Goal: Transaction & Acquisition: Book appointment/travel/reservation

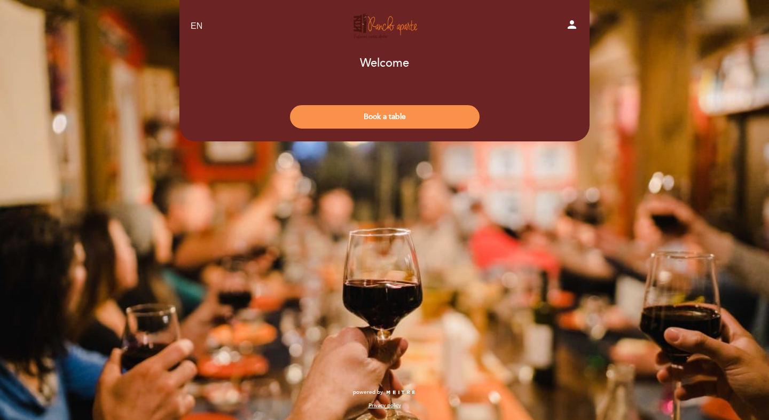
click at [394, 103] on div "Book a table" at bounding box center [384, 115] width 411 height 40
click at [397, 111] on button "Book a table" at bounding box center [385, 116] width 190 height 23
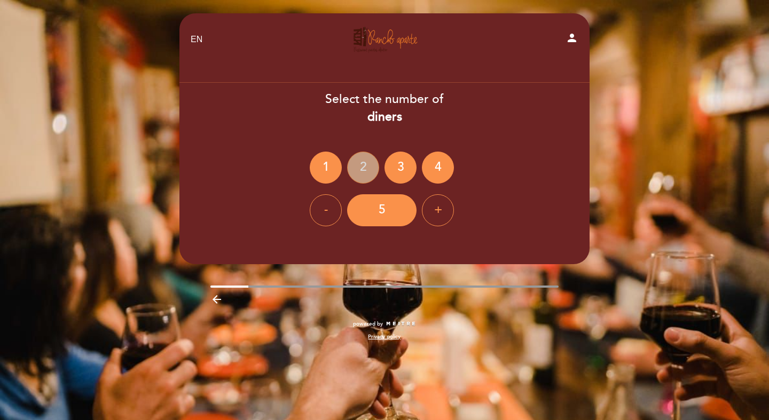
click at [360, 169] on div "2" at bounding box center [363, 168] width 32 height 32
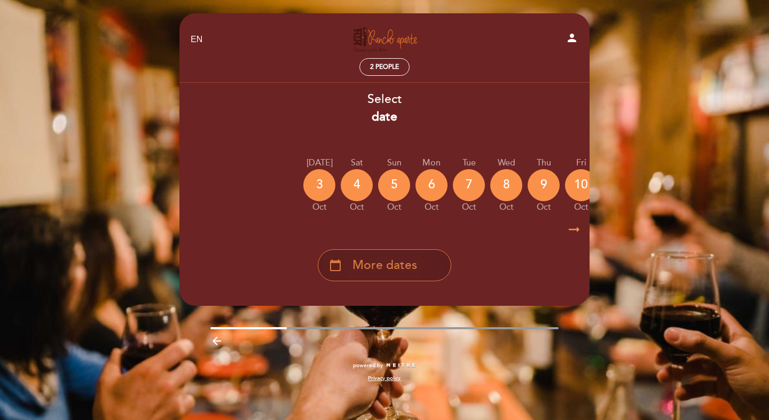
click at [419, 270] on div "calendar_today More dates" at bounding box center [384, 265] width 133 height 32
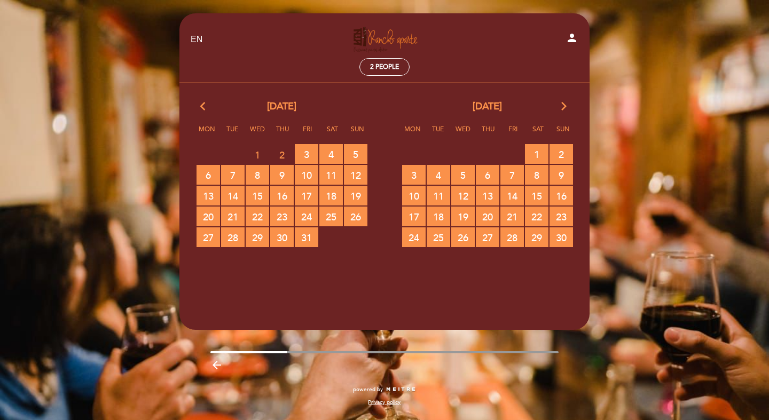
click at [568, 102] on icon "arrow_forward_ios" at bounding box center [564, 107] width 10 height 14
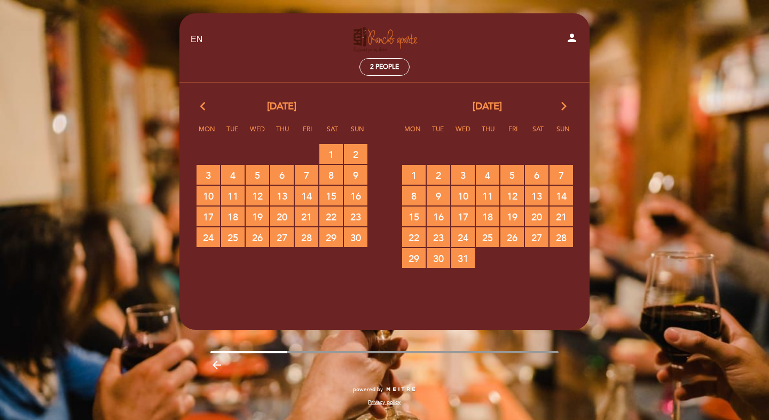
click at [567, 104] on icon "arrow_forward_ios" at bounding box center [564, 107] width 10 height 14
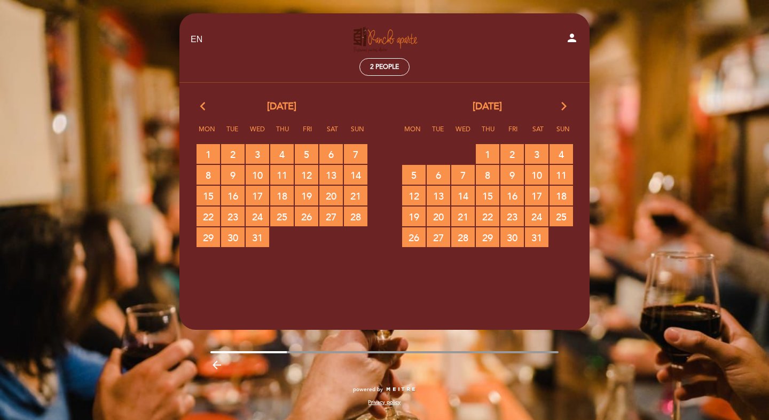
click at [567, 104] on icon "arrow_forward_ios" at bounding box center [564, 107] width 10 height 14
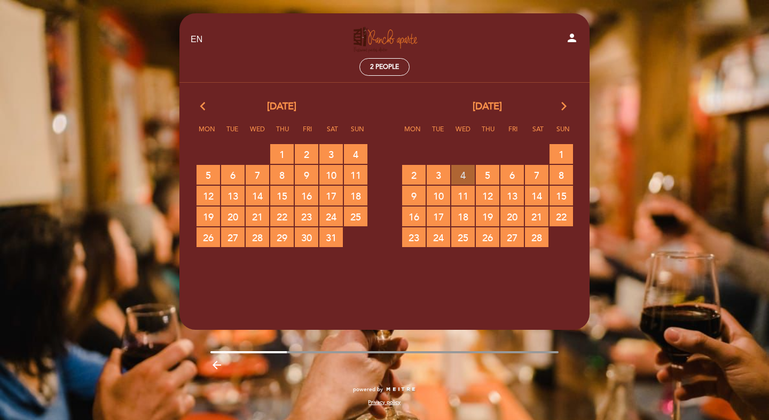
click at [465, 176] on span "4 RESERVATIONS AVAILABLE" at bounding box center [462, 175] width 23 height 20
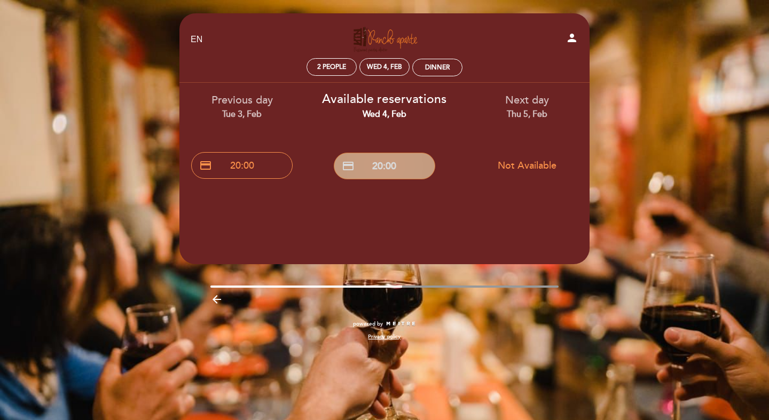
click at [394, 172] on button "credit_card 20:00" at bounding box center [384, 166] width 101 height 27
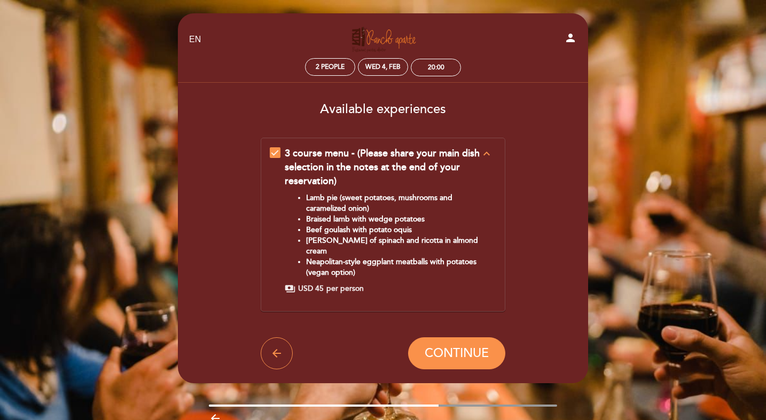
click at [483, 154] on icon "expand_less" at bounding box center [486, 153] width 13 height 13
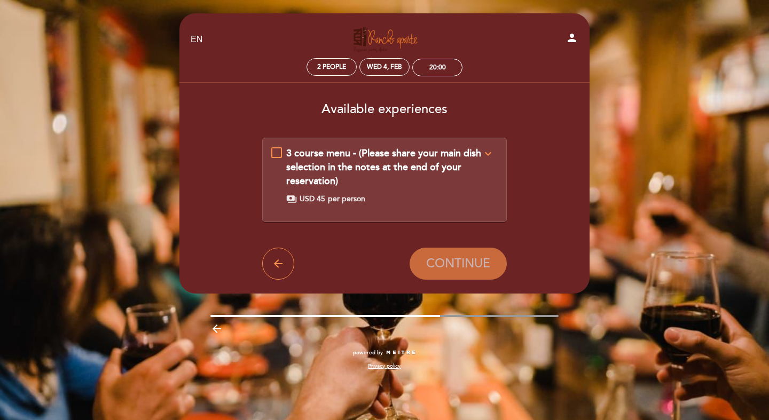
click at [483, 154] on icon "expand_more" at bounding box center [488, 153] width 13 height 13
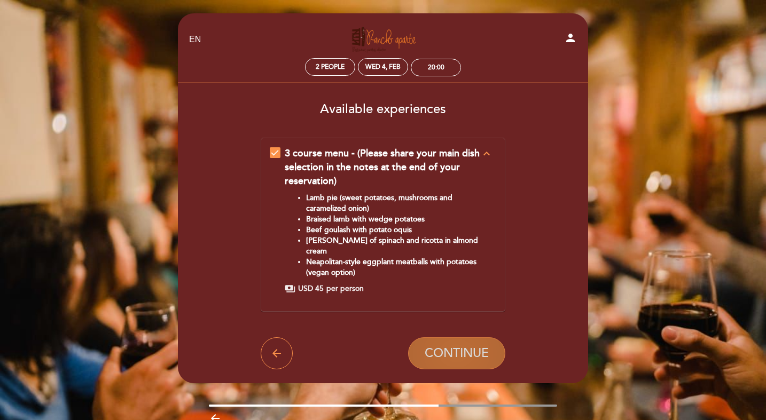
click at [454, 357] on button "CONTINUE" at bounding box center [456, 353] width 97 height 32
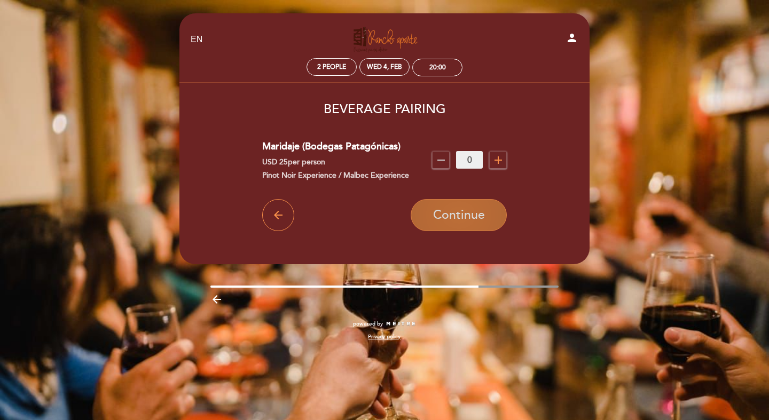
click at [469, 213] on span "Continue" at bounding box center [459, 215] width 52 height 15
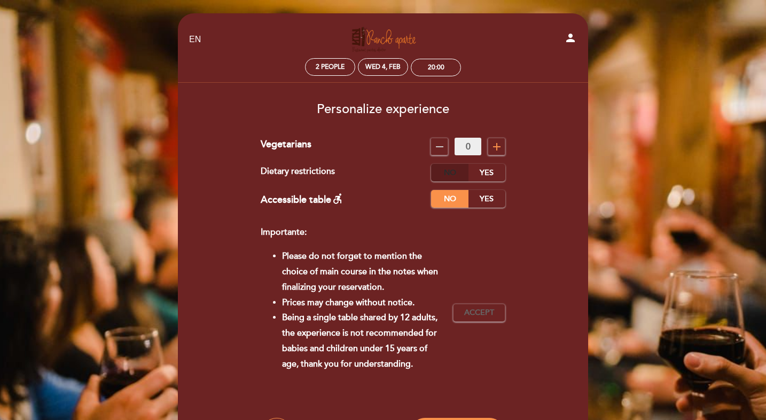
click at [448, 176] on label "No" at bounding box center [449, 173] width 37 height 18
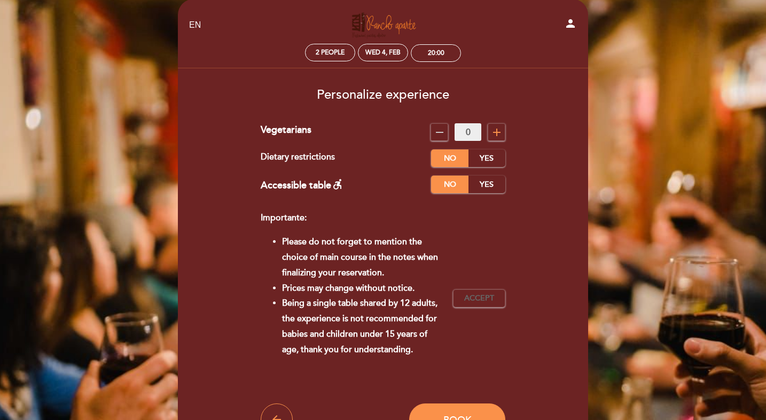
scroll to position [23, 0]
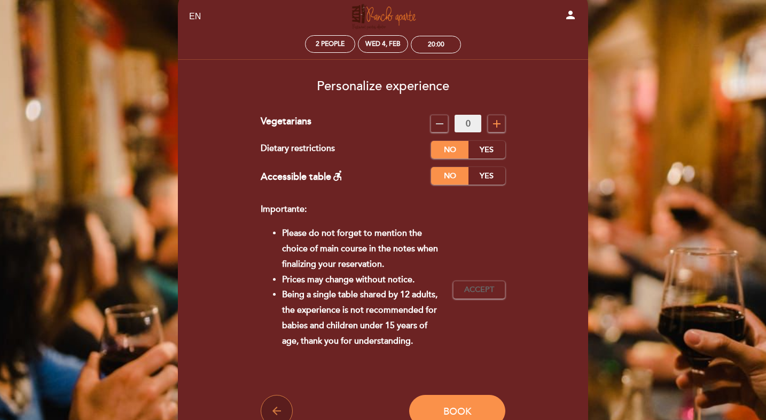
click at [284, 402] on button "arrow_back" at bounding box center [277, 411] width 32 height 32
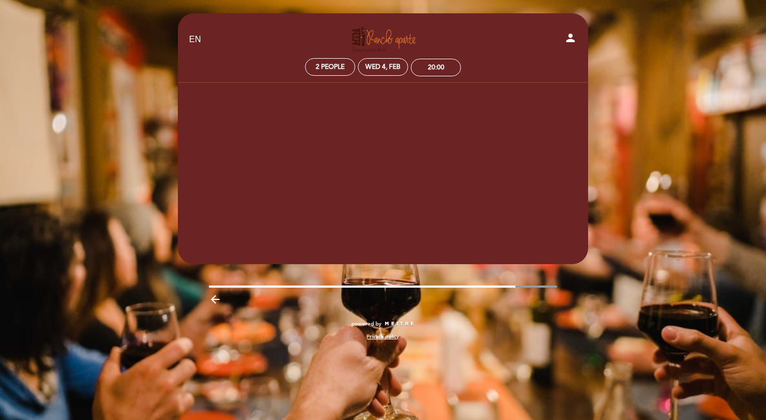
scroll to position [0, 0]
